Goal: Information Seeking & Learning: Learn about a topic

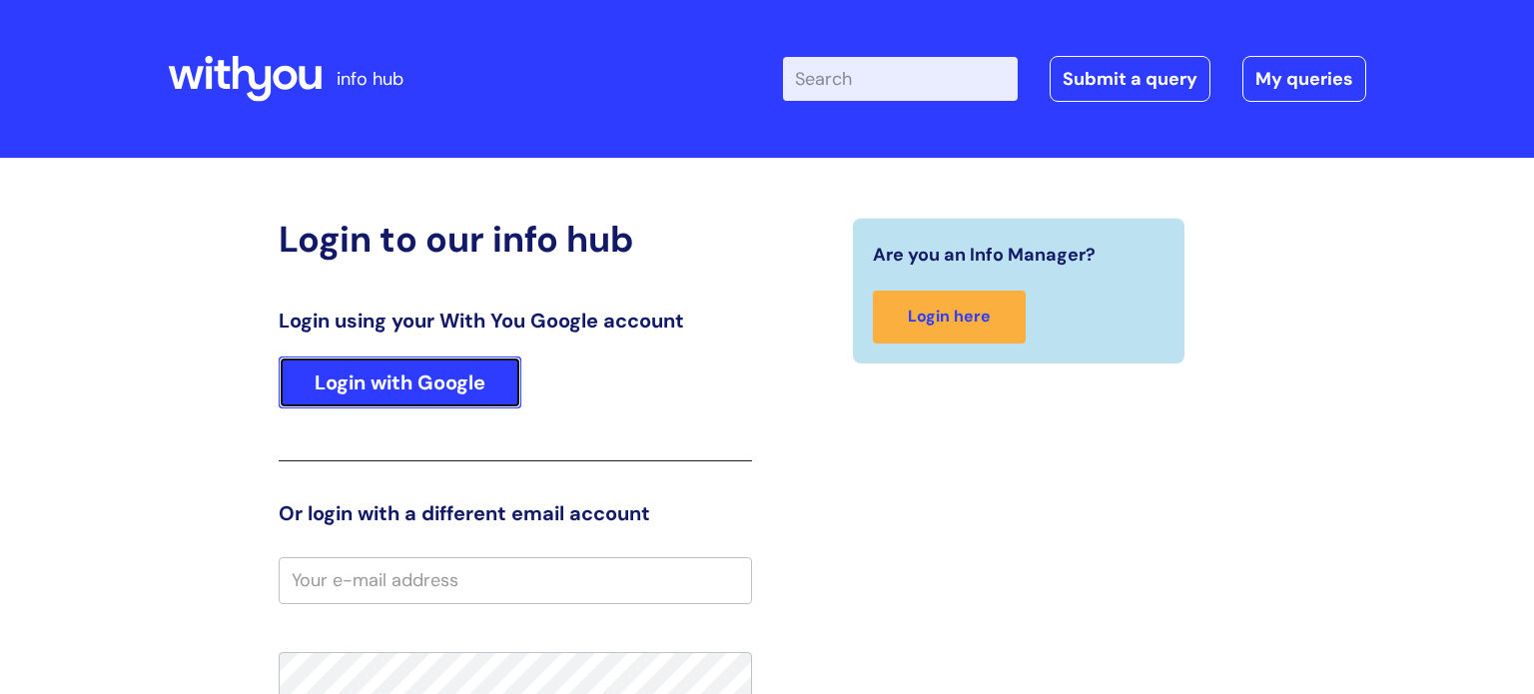
click at [485, 382] on link "Login with Google" at bounding box center [400, 382] width 243 height 52
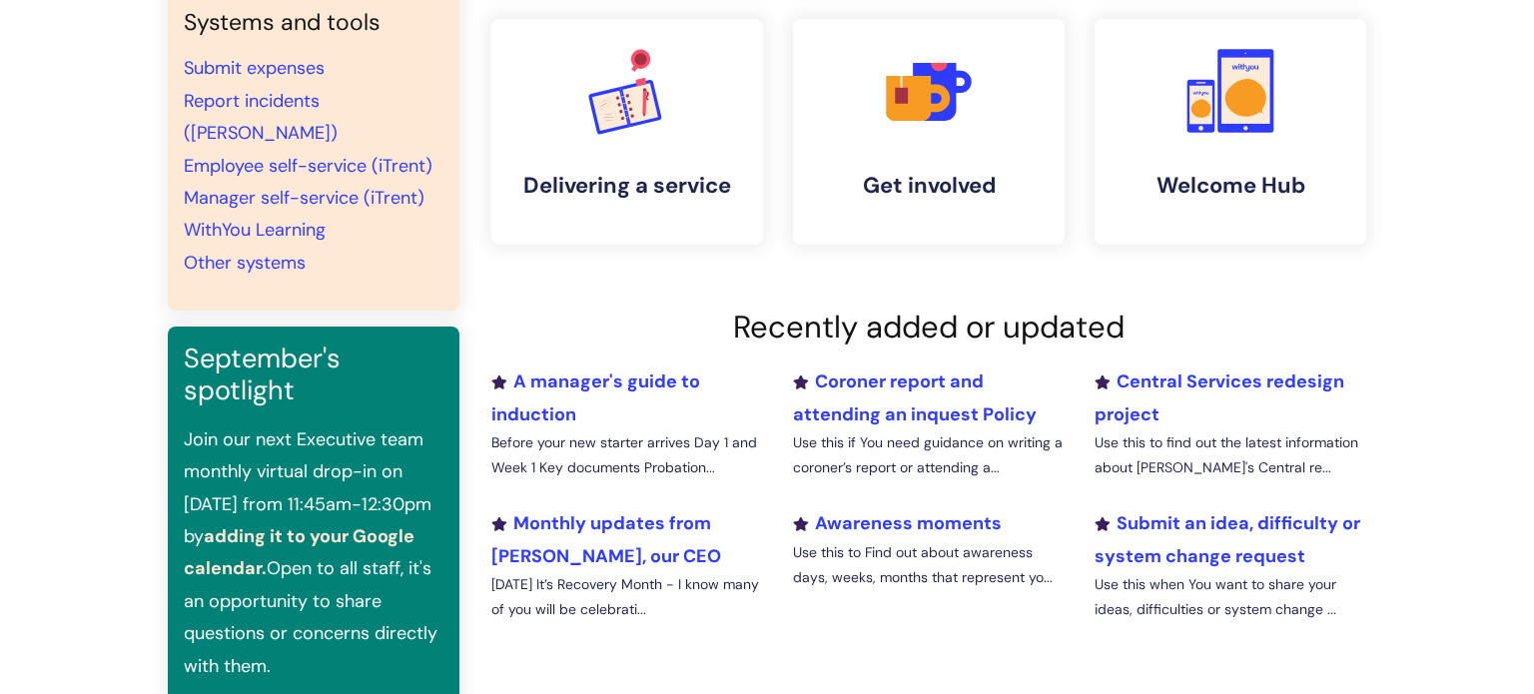
scroll to position [79, 0]
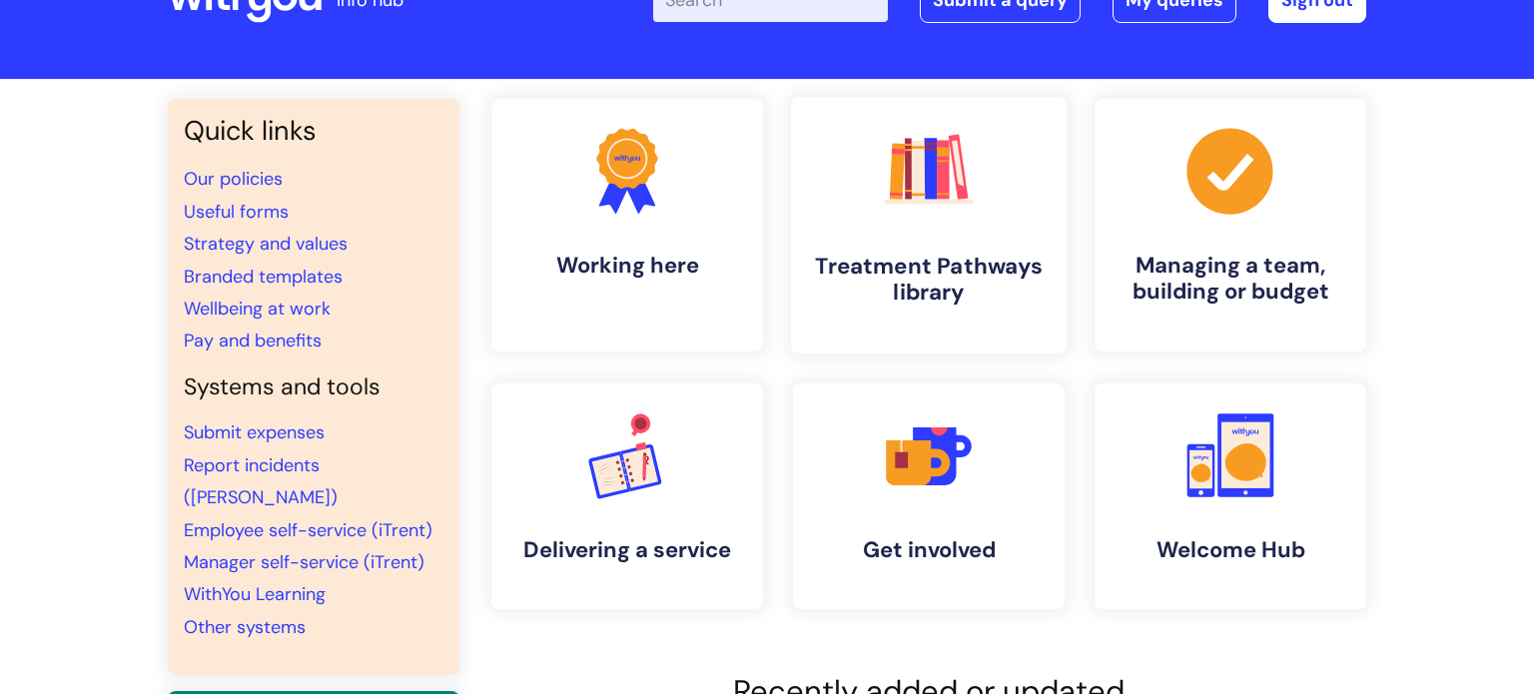
click at [997, 290] on h4 "Treatment Pathways library" at bounding box center [929, 280] width 244 height 54
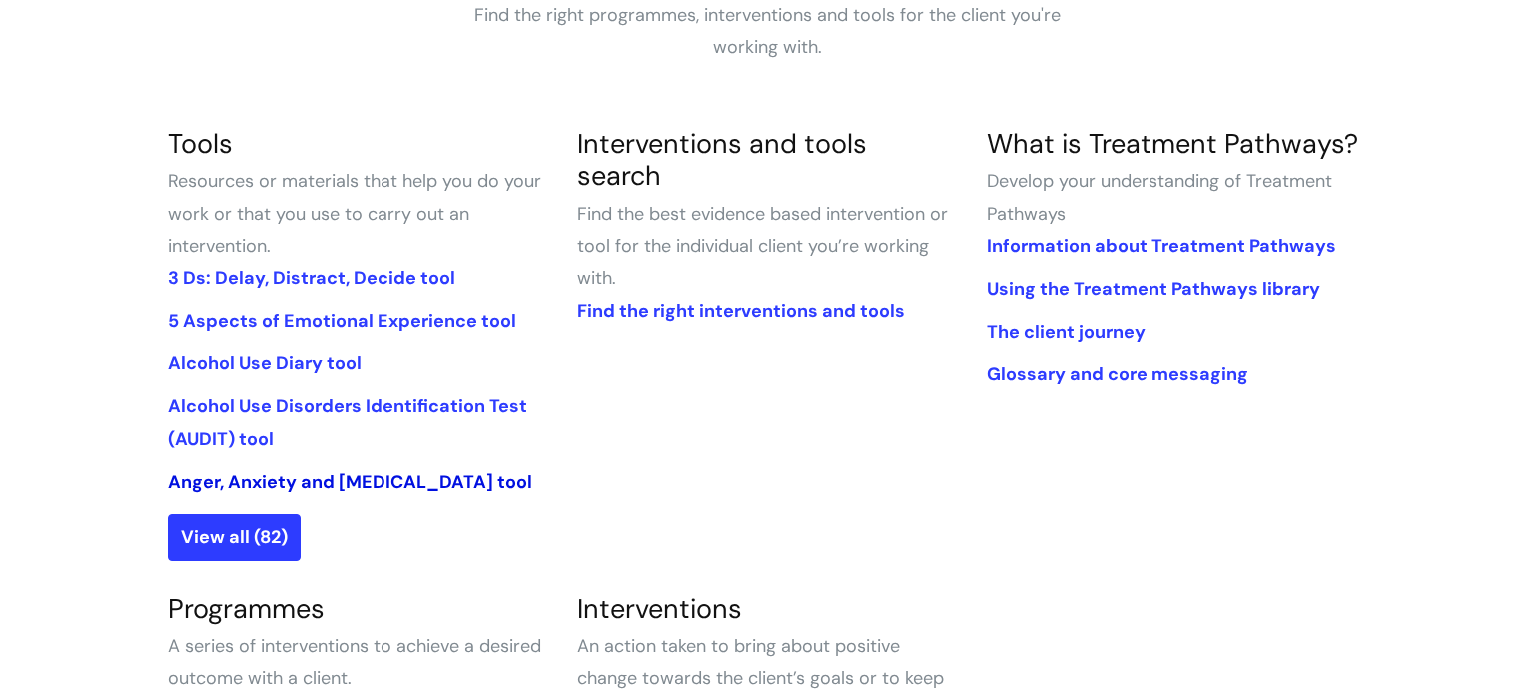
scroll to position [418, 0]
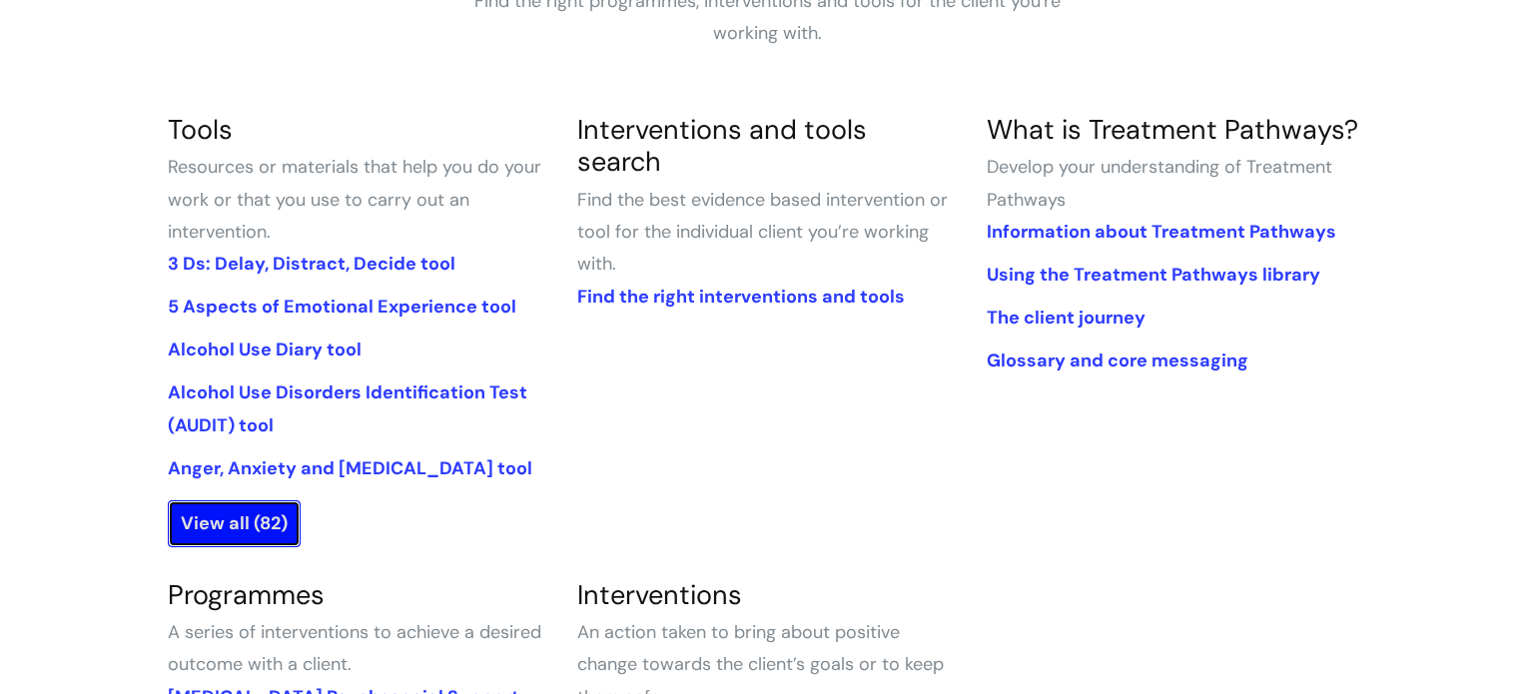
click at [241, 513] on link "View all (82)" at bounding box center [234, 523] width 133 height 46
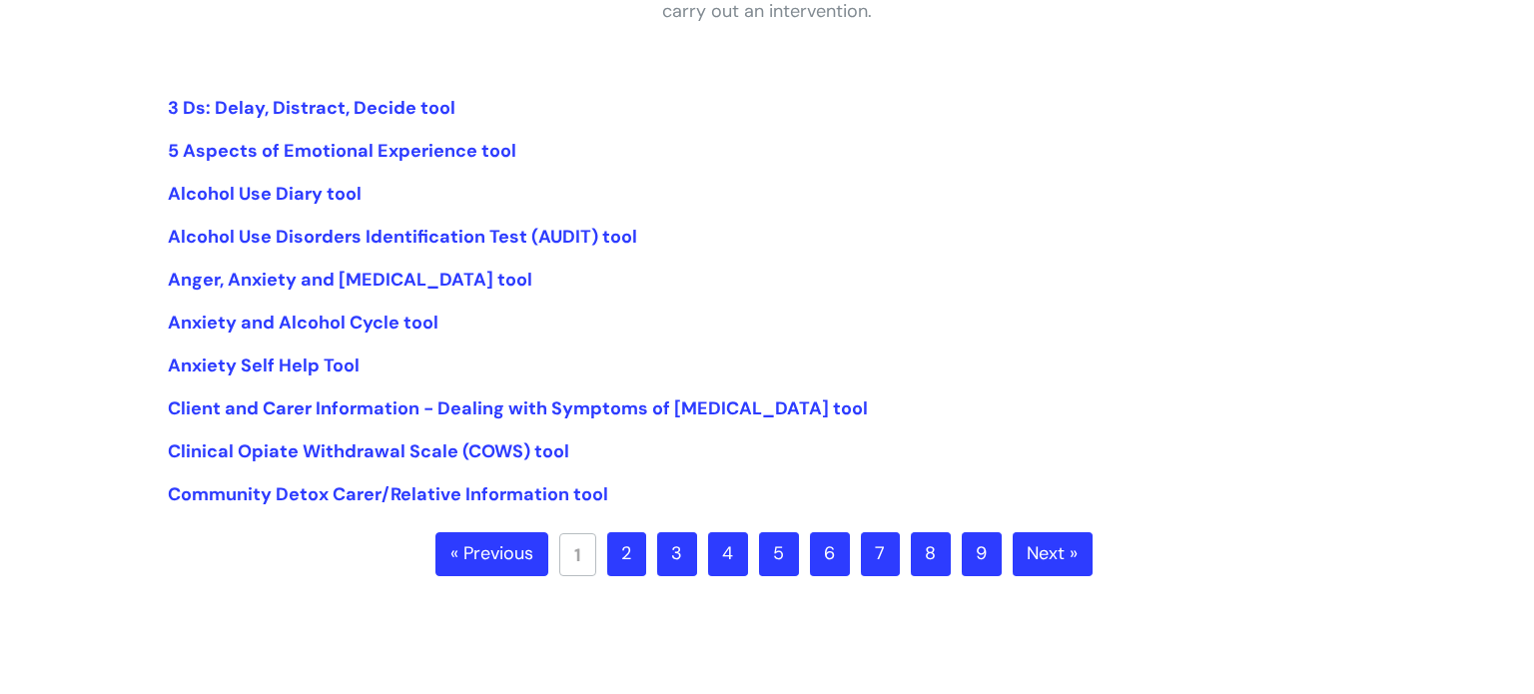
scroll to position [457, 0]
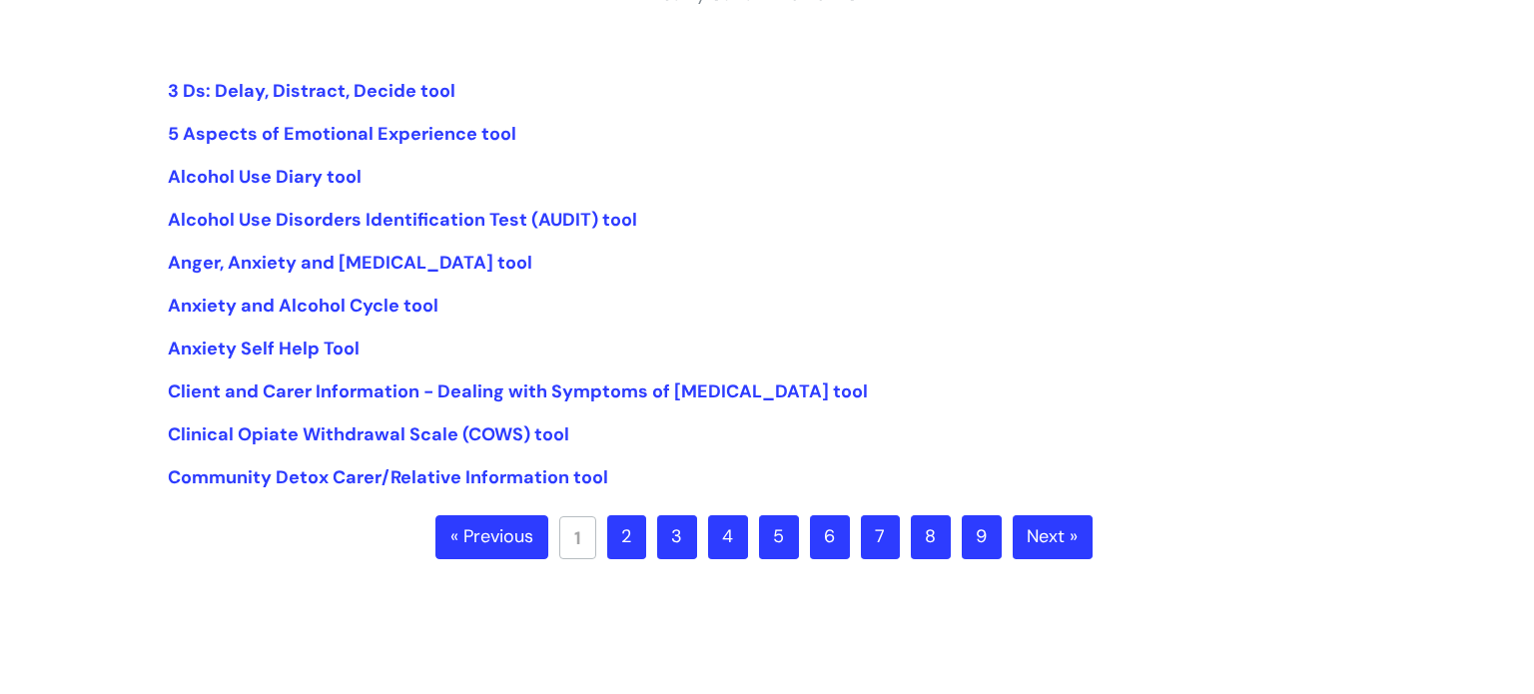
click at [637, 536] on link "2" at bounding box center [626, 537] width 39 height 44
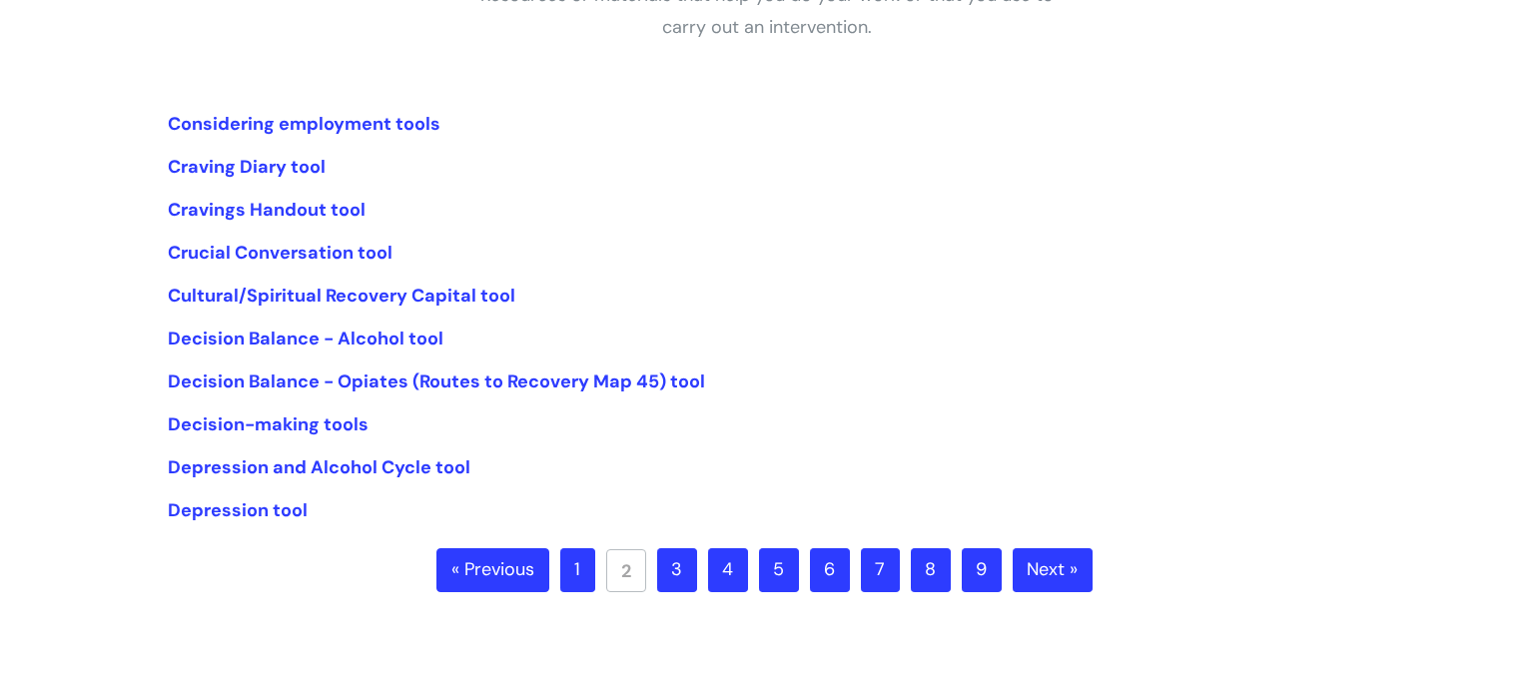
scroll to position [426, 0]
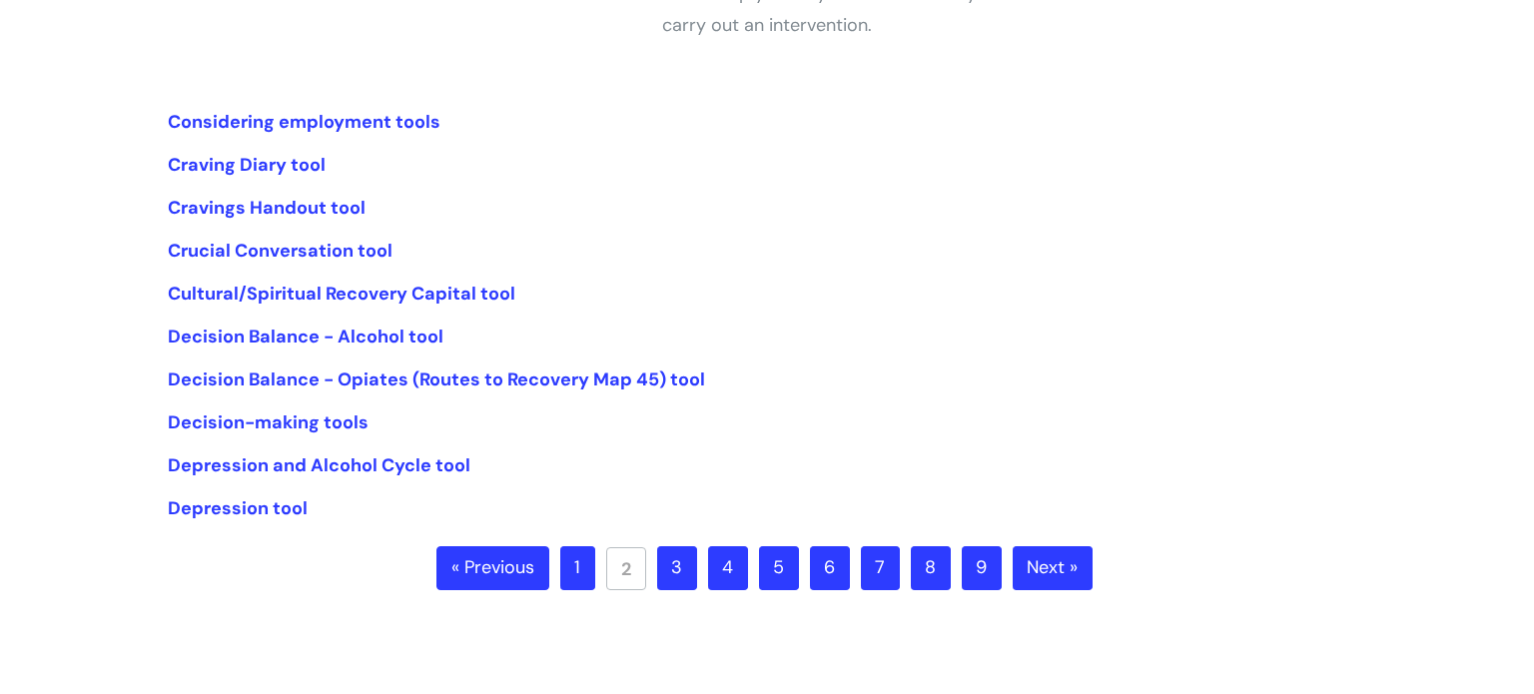
click at [673, 562] on link "3" at bounding box center [677, 568] width 40 height 44
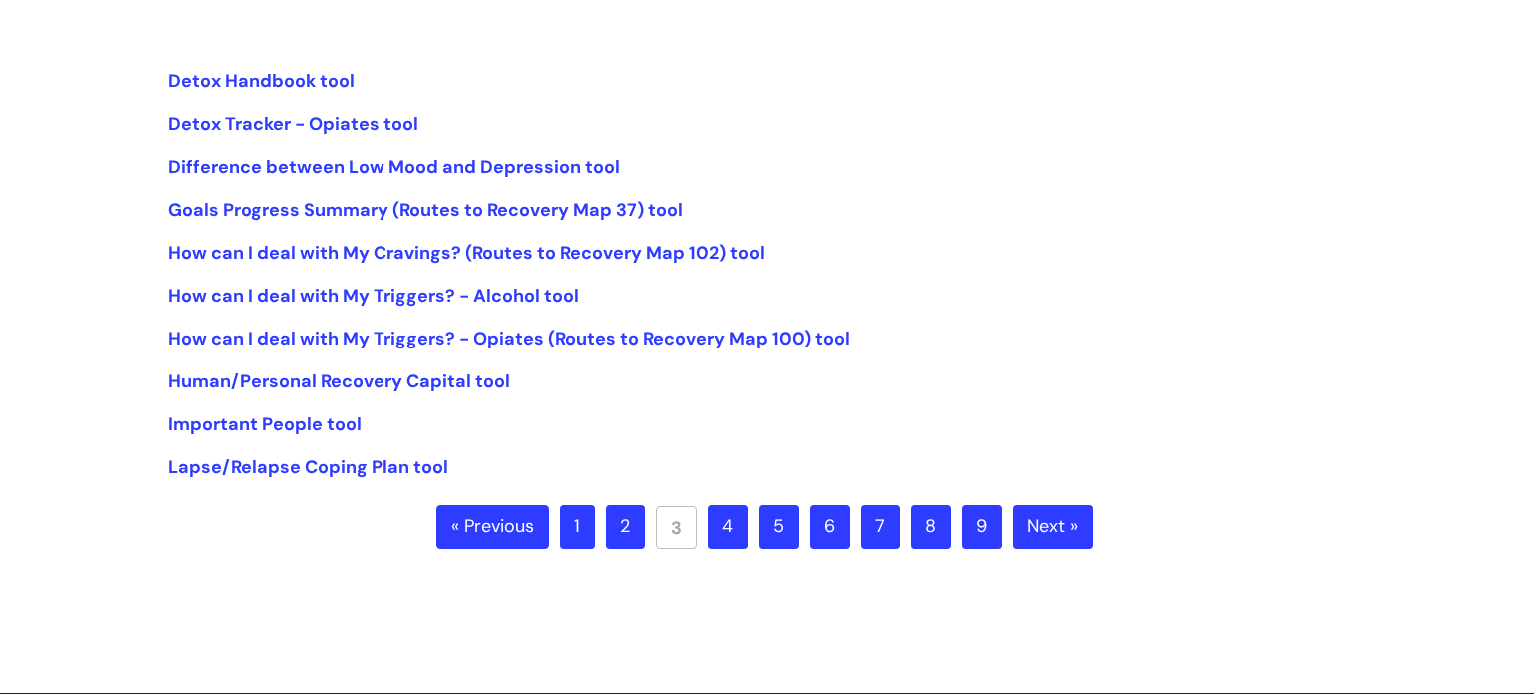
scroll to position [447, 0]
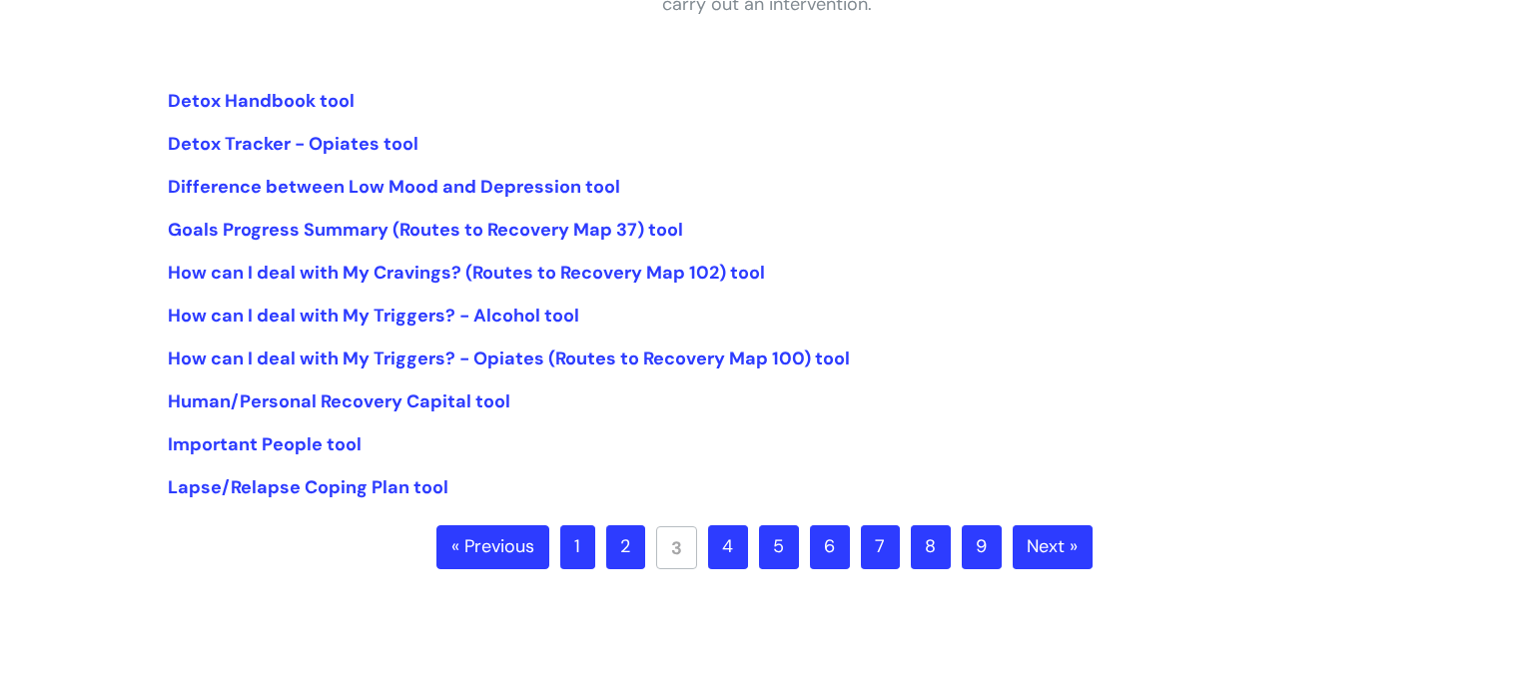
click at [734, 549] on link "4" at bounding box center [728, 547] width 40 height 44
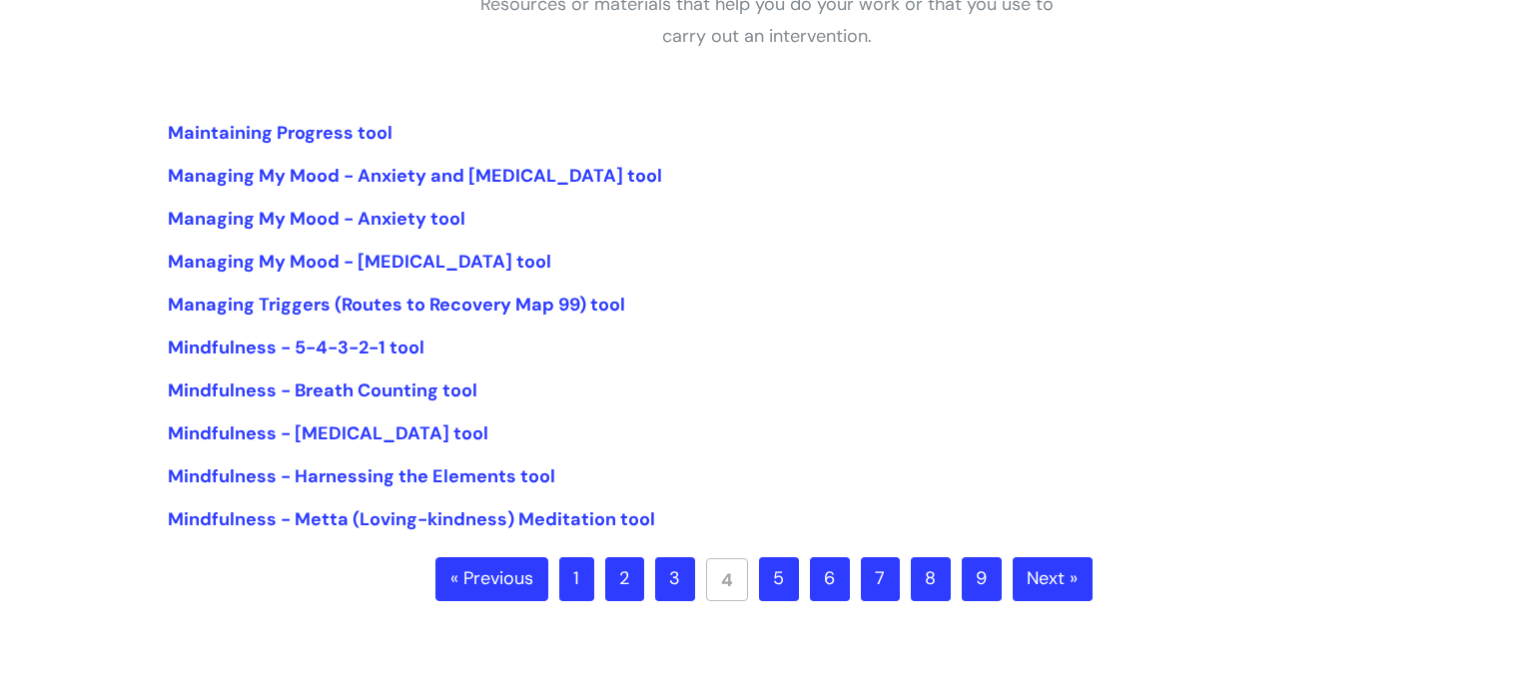
scroll to position [418, 0]
